Goal: Information Seeking & Learning: Learn about a topic

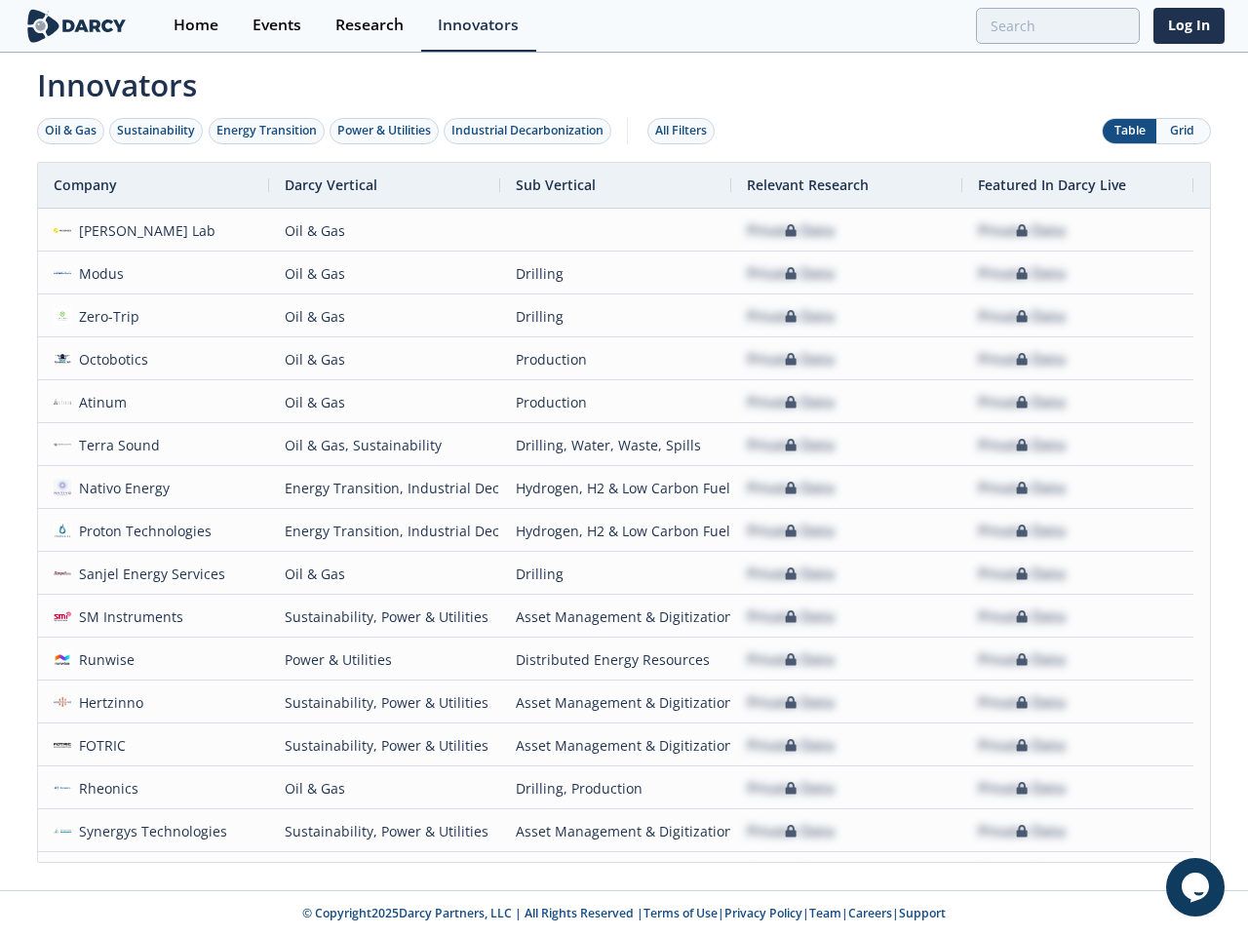
click at [71, 131] on div "Oil & Gas" at bounding box center [71, 131] width 52 height 18
click at [157, 131] on div "Sustainability" at bounding box center [156, 131] width 78 height 18
click at [267, 131] on div "Energy Transition" at bounding box center [267, 131] width 100 height 18
click at [386, 131] on div "Power & Utilities" at bounding box center [384, 131] width 94 height 18
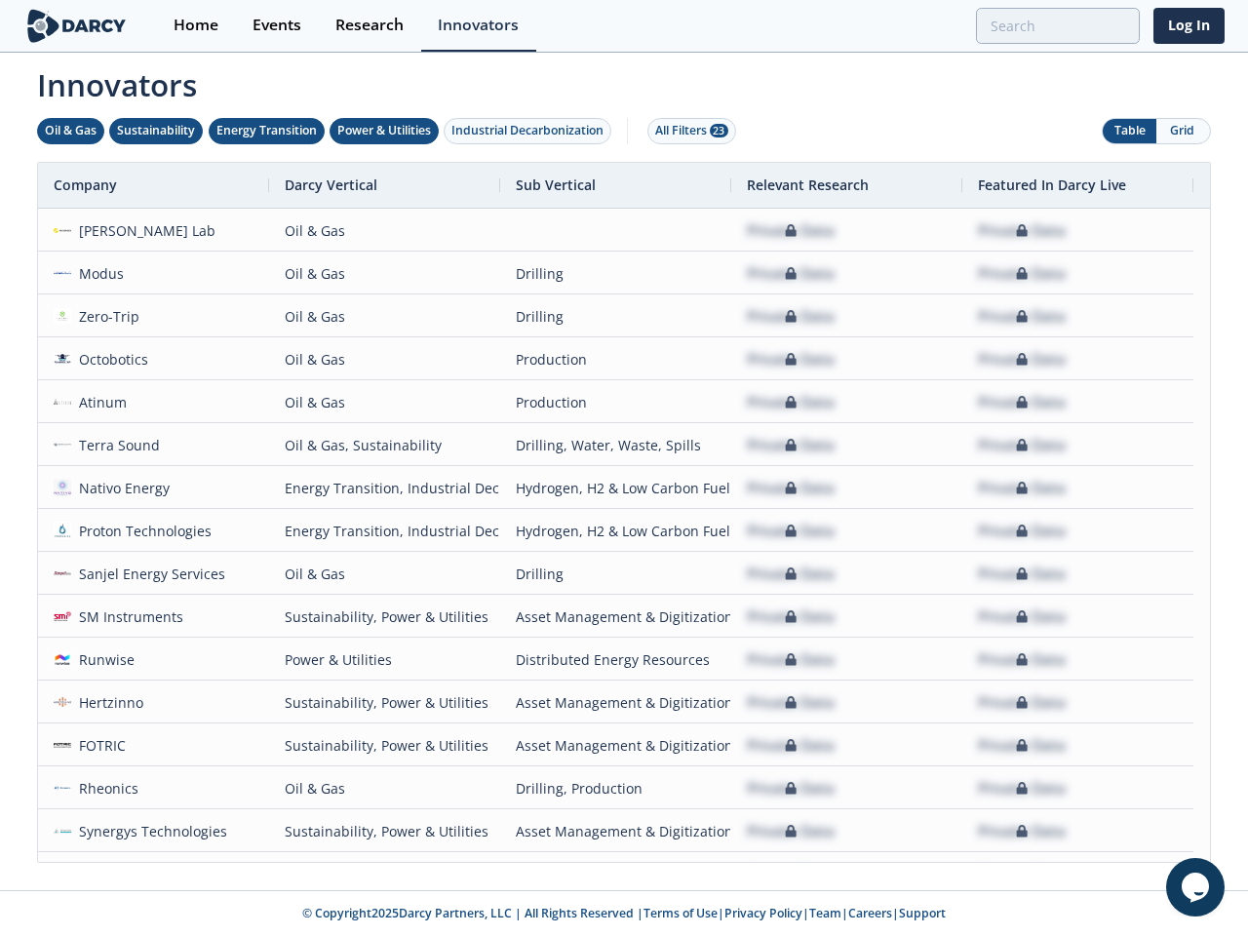
click at [532, 131] on div "Industrial Decarbonization" at bounding box center [528, 131] width 152 height 18
click at [687, 131] on div "All Filters 23" at bounding box center [691, 131] width 73 height 18
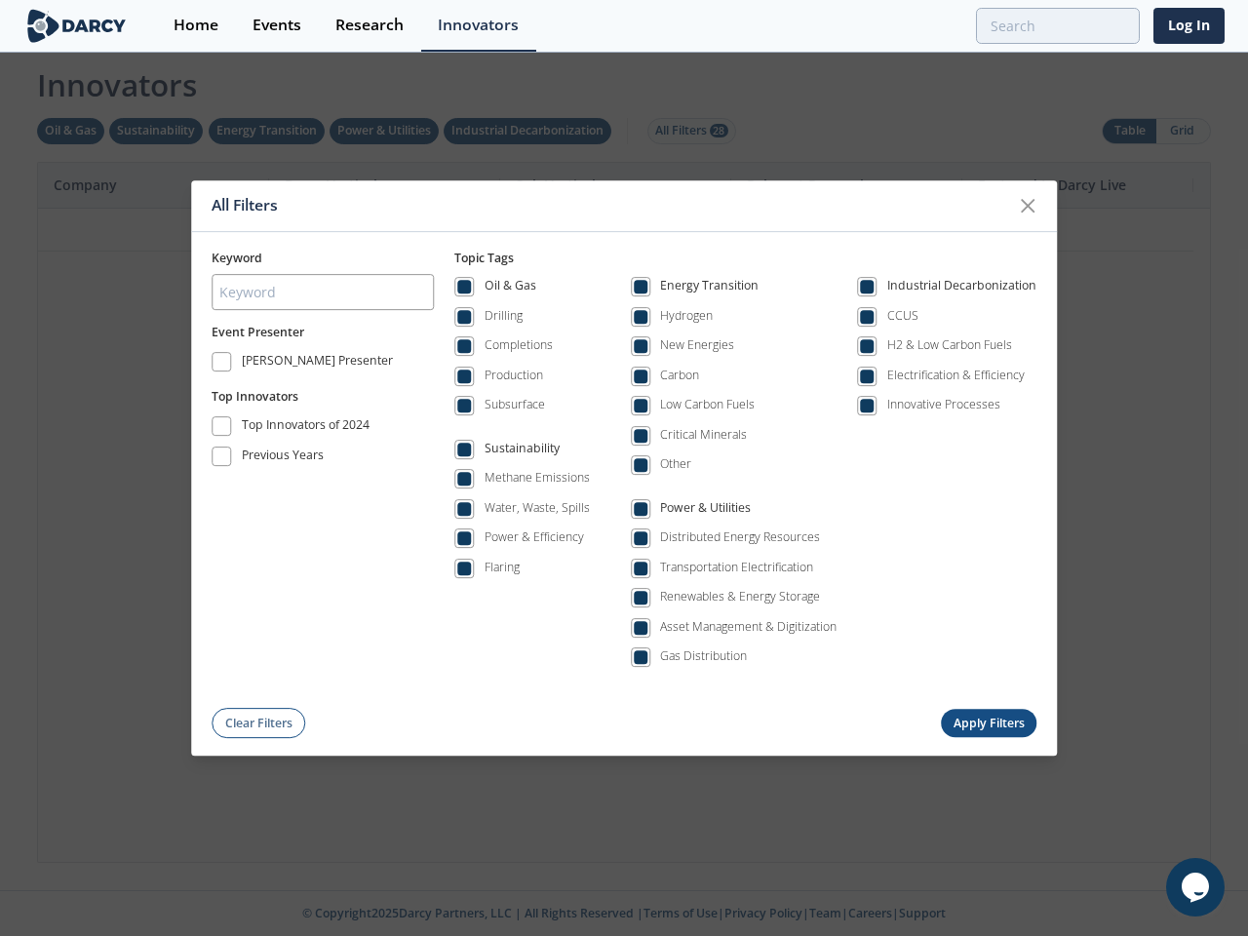
click at [1183, 131] on div "All Filters Keyword Event Presenter [PERSON_NAME] Presenter Top Innovators Top …" at bounding box center [624, 468] width 1248 height 936
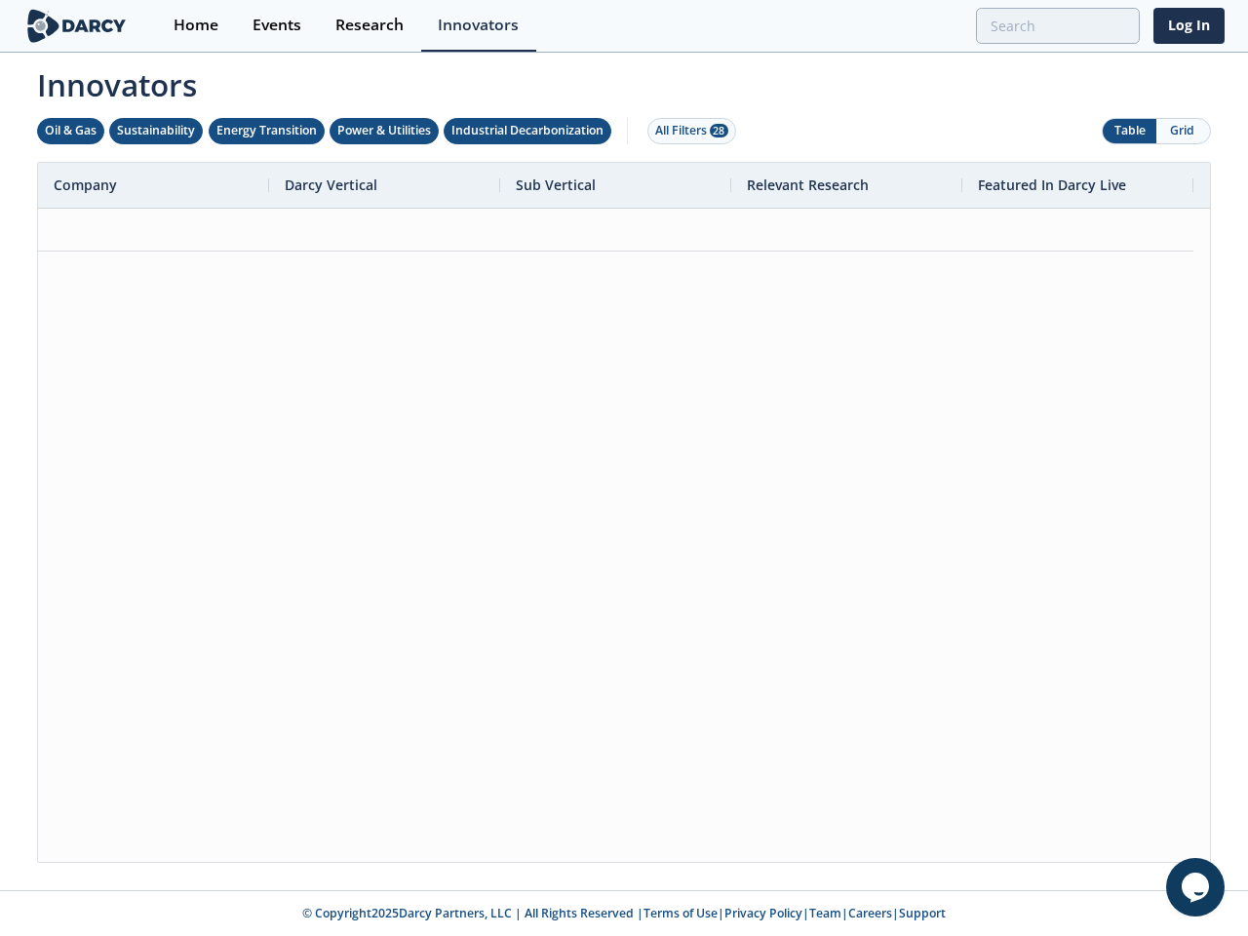
click at [624, 512] on div at bounding box center [624, 535] width 1172 height 653
